Goal: Find specific page/section: Find specific page/section

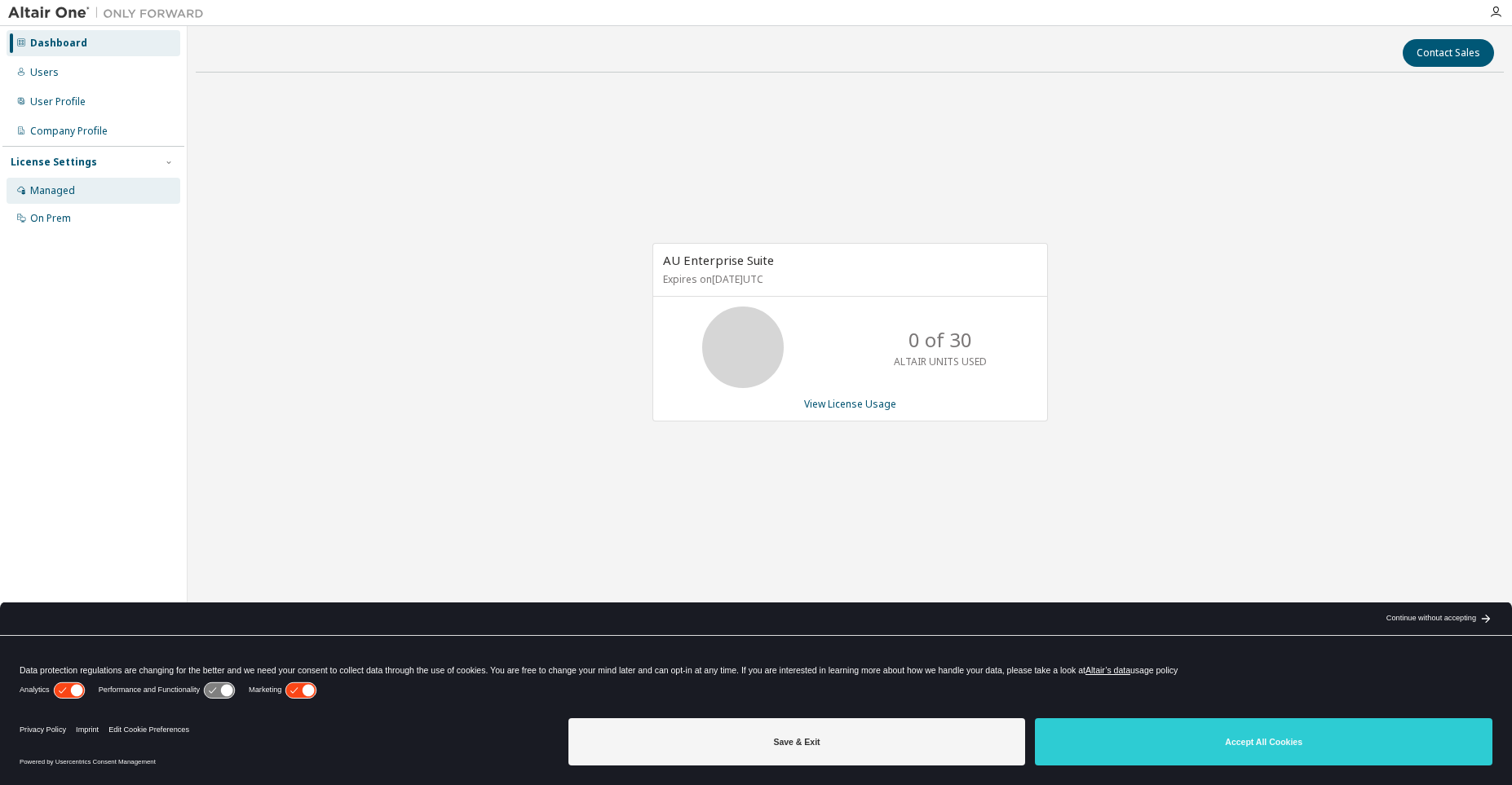
click at [60, 194] on div "Managed" at bounding box center [53, 190] width 45 height 13
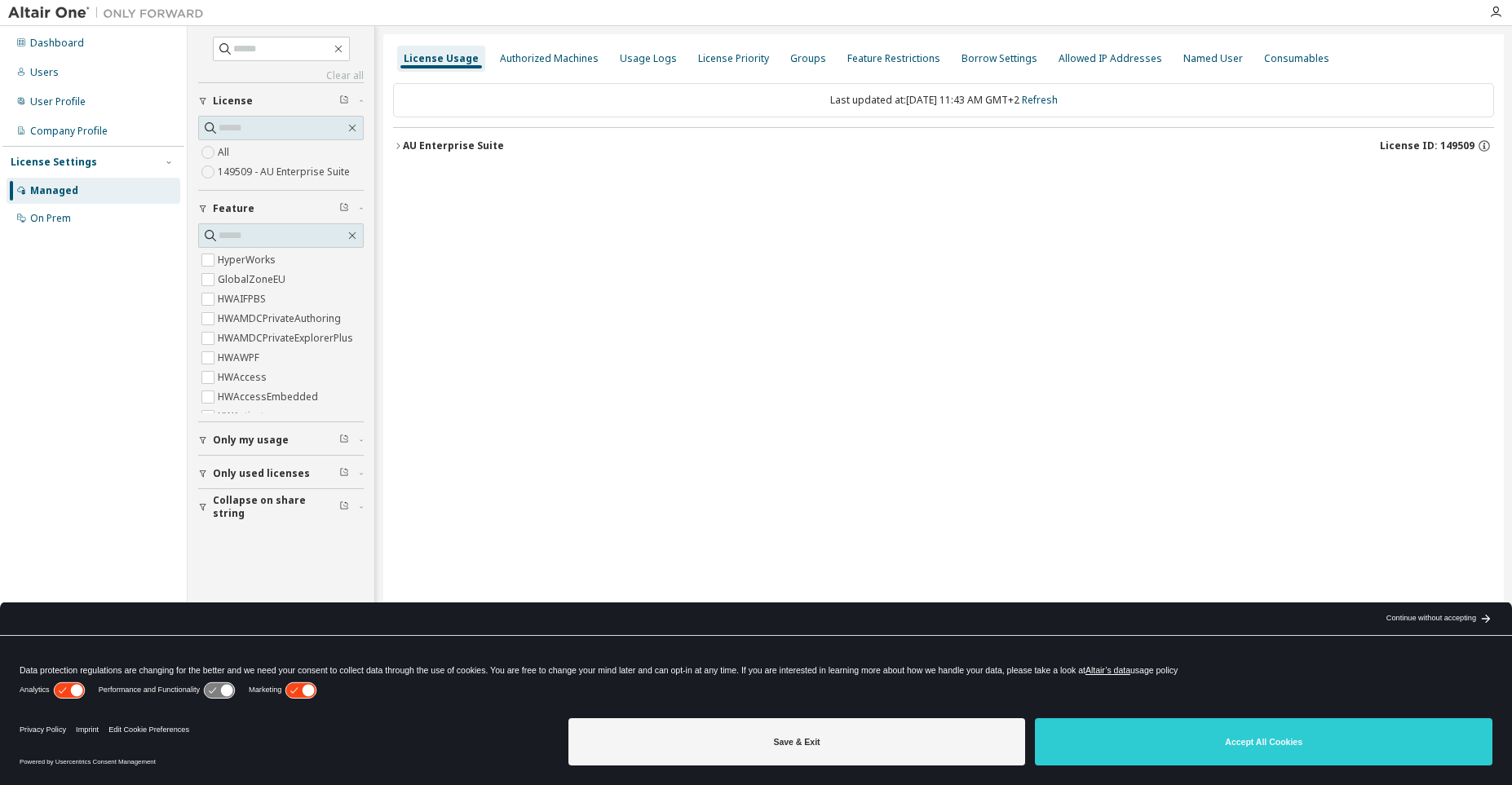
click at [399, 144] on icon "button" at bounding box center [398, 146] width 10 height 10
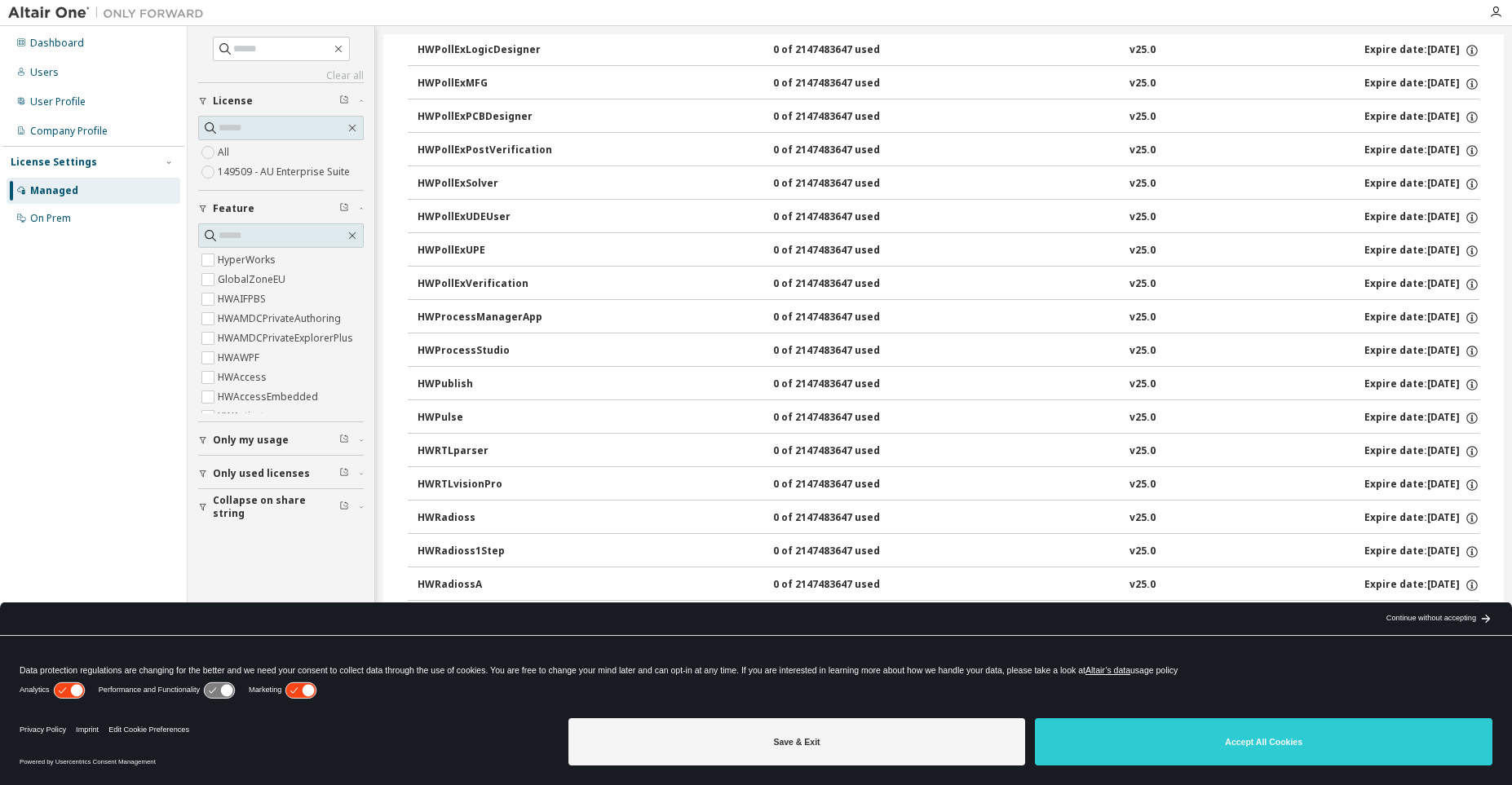
scroll to position [7731, 0]
